Goal: Find specific page/section: Find specific page/section

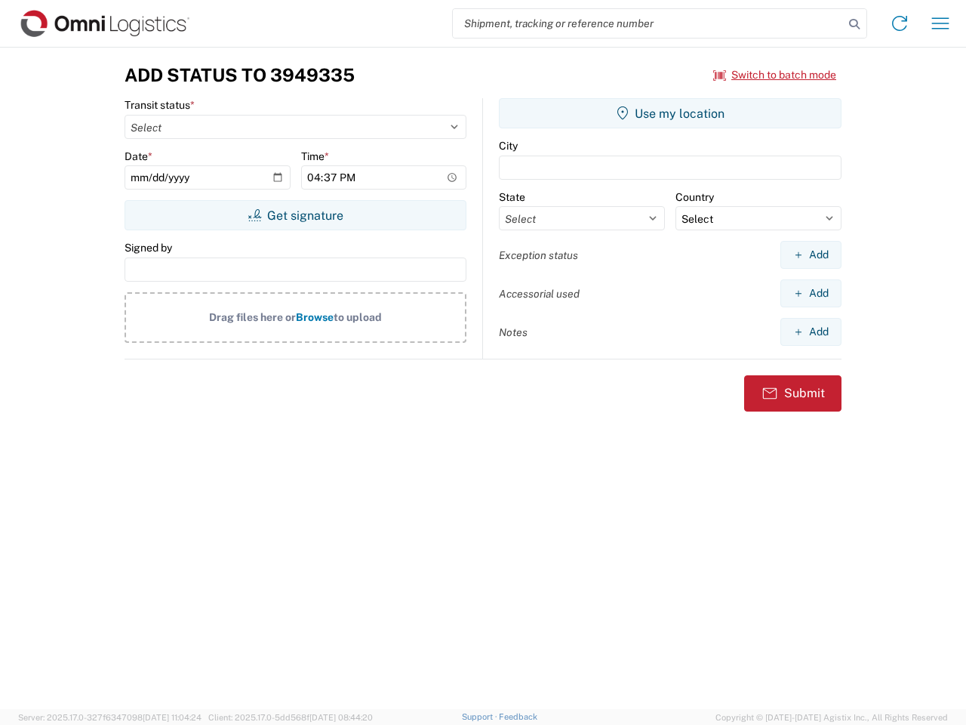
click at [649, 23] on input "search" at bounding box center [648, 23] width 391 height 29
click at [855, 24] on icon at bounding box center [854, 24] width 21 height 21
click at [900, 23] on icon at bounding box center [900, 23] width 24 height 24
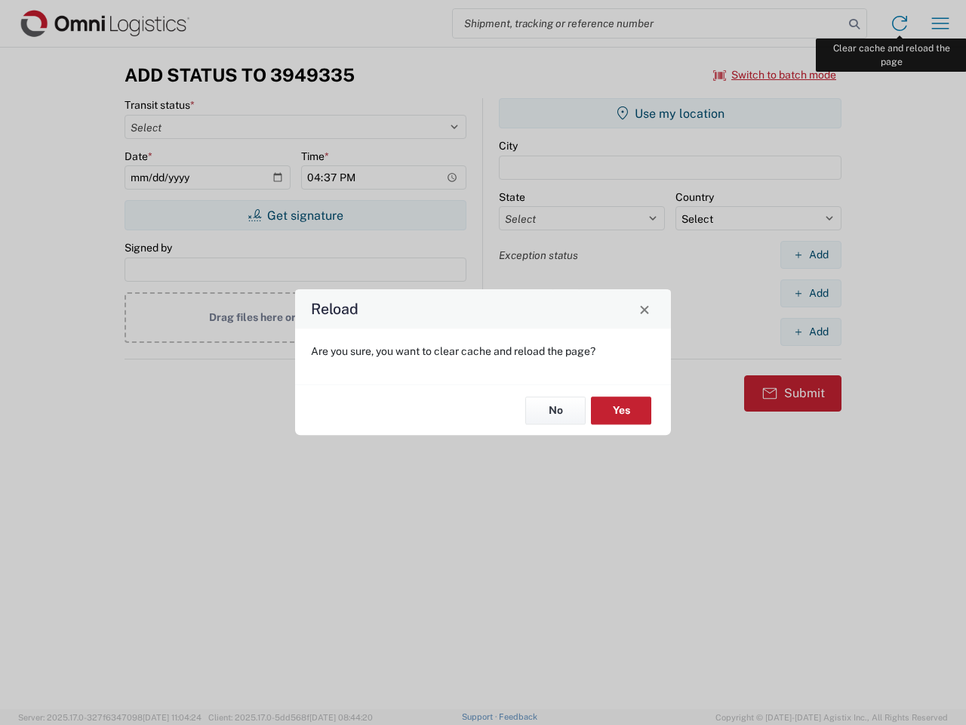
click at [941, 23] on div "Reload Are you sure, you want to clear cache and reload the page? No Yes" at bounding box center [483, 362] width 966 height 725
click at [775, 75] on div "Reload Are you sure, you want to clear cache and reload the page? No Yes" at bounding box center [483, 362] width 966 height 725
click at [295, 215] on div "Reload Are you sure, you want to clear cache and reload the page? No Yes" at bounding box center [483, 362] width 966 height 725
click at [670, 113] on div "Reload Are you sure, you want to clear cache and reload the page? No Yes" at bounding box center [483, 362] width 966 height 725
click at [811, 254] on div "Reload Are you sure, you want to clear cache and reload the page? No Yes" at bounding box center [483, 362] width 966 height 725
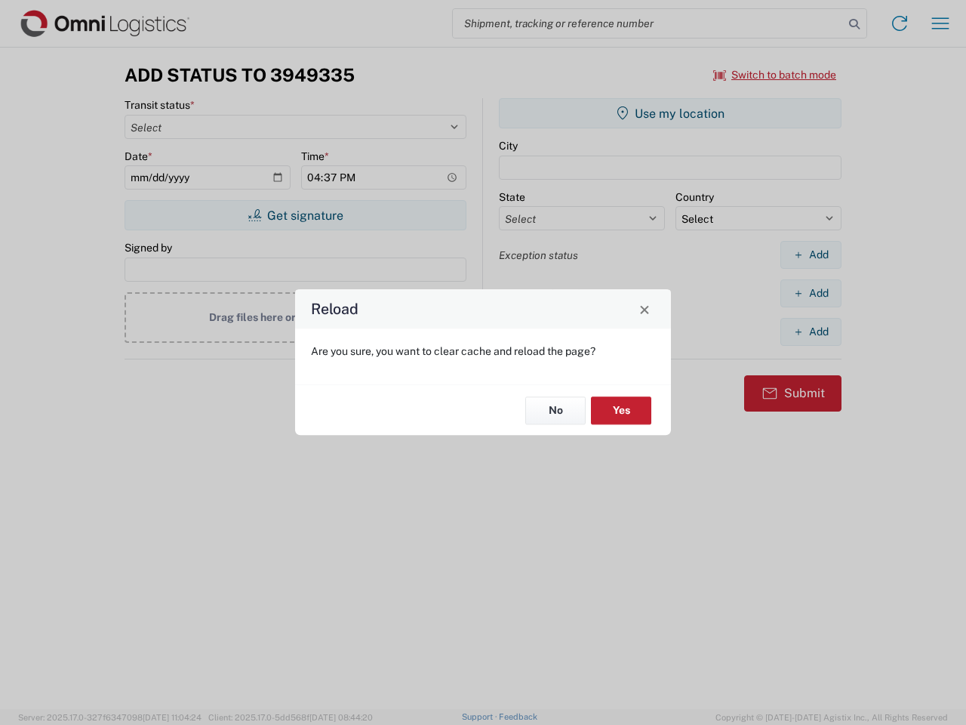
click at [811, 293] on div "Reload Are you sure, you want to clear cache and reload the page? No Yes" at bounding box center [483, 362] width 966 height 725
click at [811, 331] on div "Reload Are you sure, you want to clear cache and reload the page? No Yes" at bounding box center [483, 362] width 966 height 725
